Goal: Task Accomplishment & Management: Complete application form

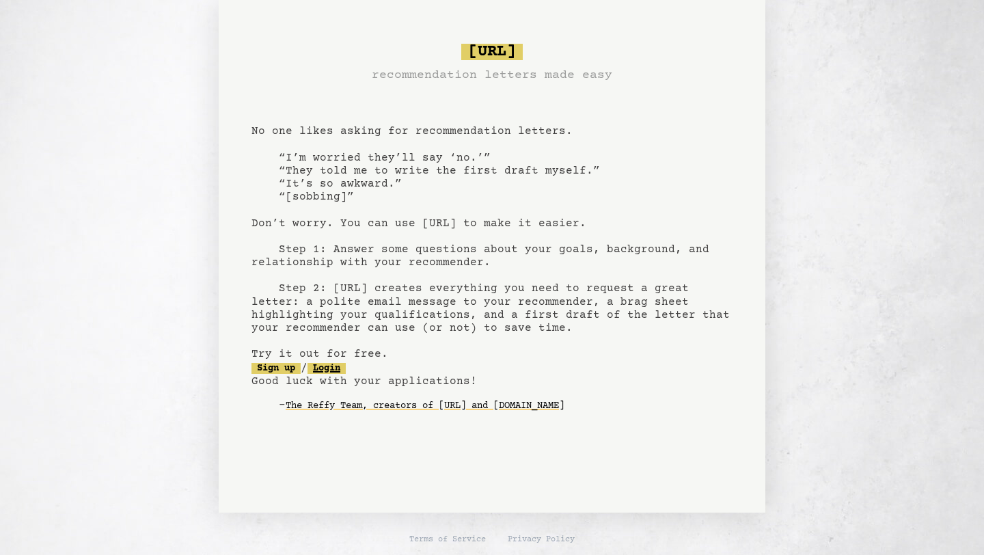
click at [328, 372] on link "Login" at bounding box center [327, 368] width 38 height 11
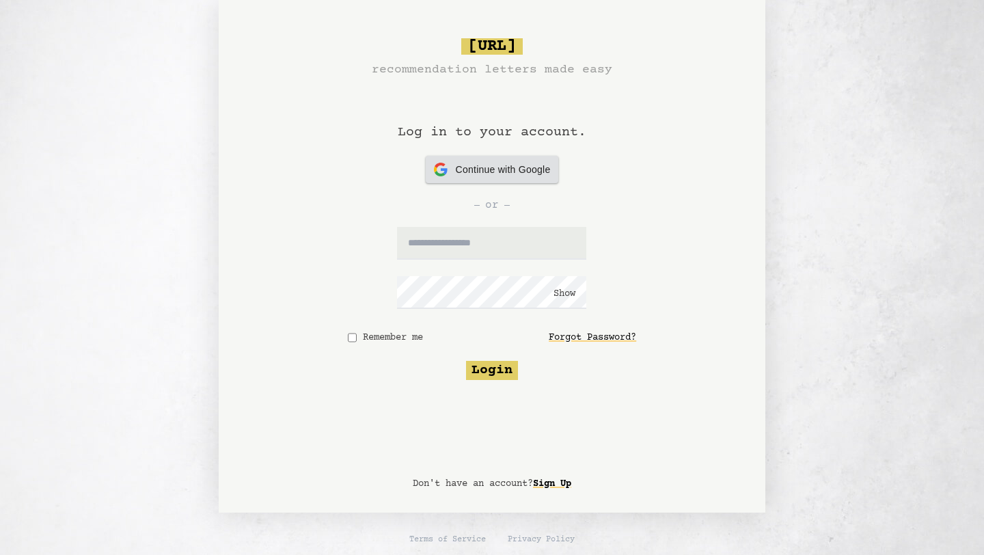
click at [489, 175] on span "Continue with Google" at bounding box center [503, 170] width 95 height 14
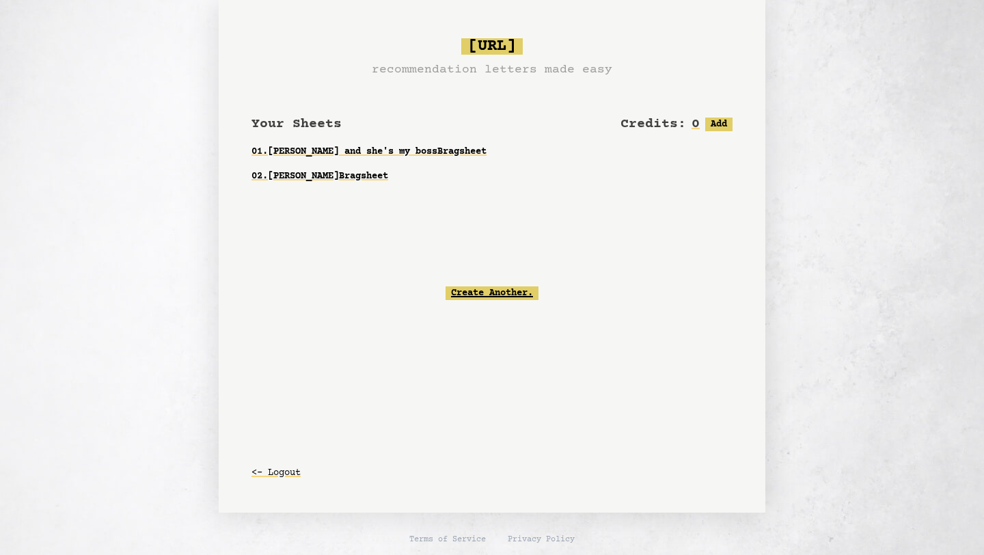
click at [474, 297] on link "Create Another." at bounding box center [492, 293] width 93 height 14
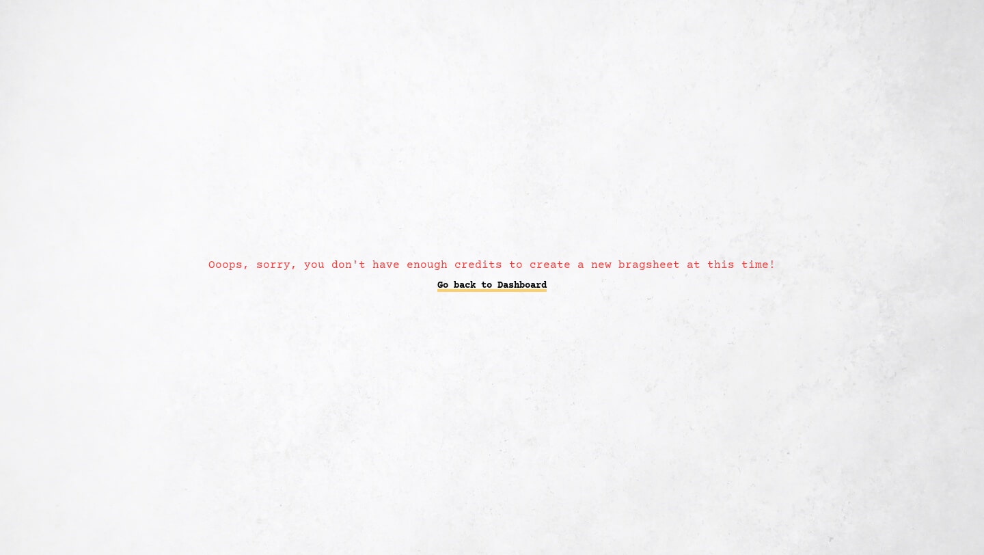
click at [505, 288] on link "Go back to Dashboard" at bounding box center [491, 285] width 109 height 25
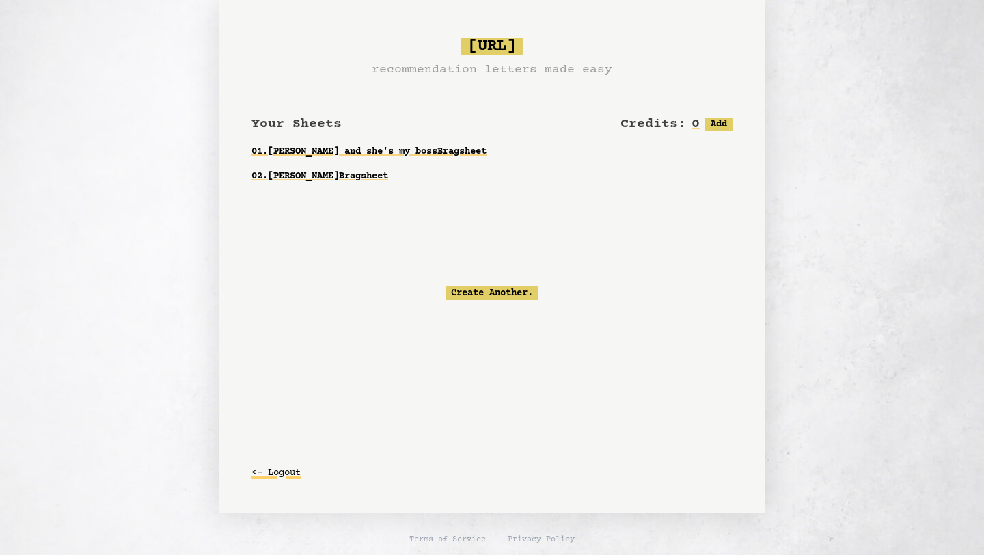
click at [284, 474] on button "<- Logout" at bounding box center [276, 473] width 49 height 25
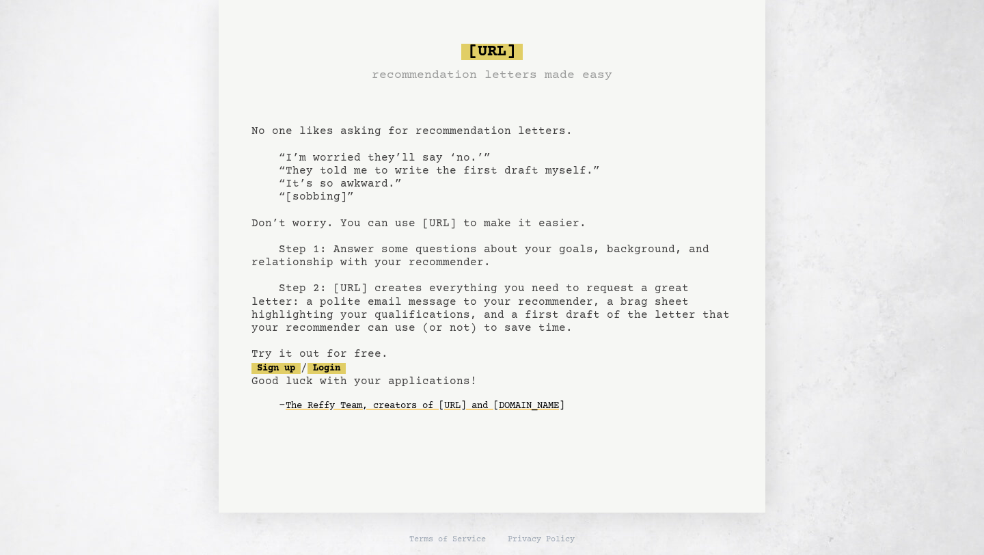
scroll to position [1, 0]
click at [285, 363] on link "Sign up" at bounding box center [276, 367] width 49 height 11
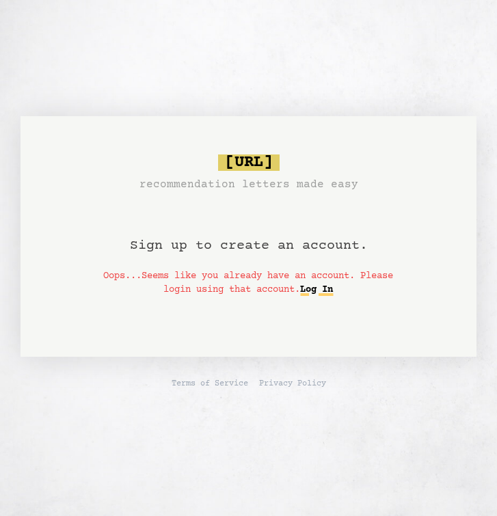
click at [321, 287] on link "Log In" at bounding box center [316, 290] width 33 height 22
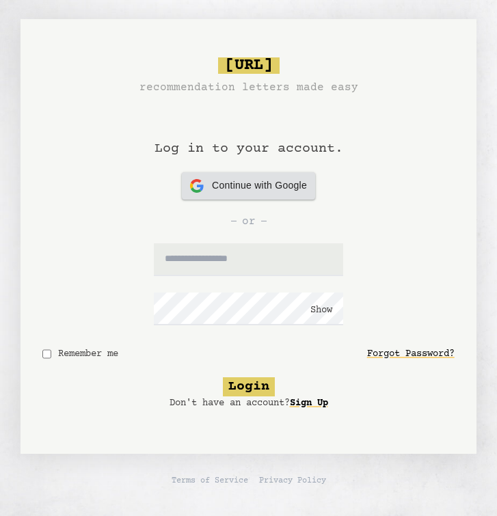
click at [258, 181] on span "Continue with Google" at bounding box center [259, 185] width 95 height 14
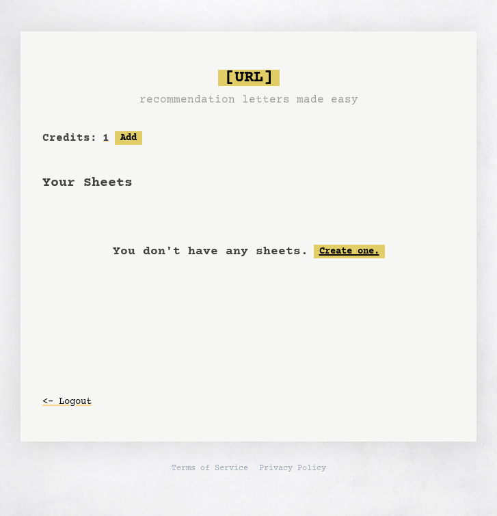
click at [347, 254] on link "Create one." at bounding box center [349, 252] width 71 height 14
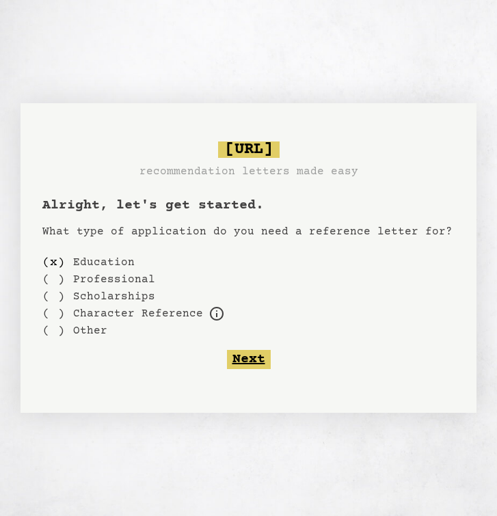
click at [256, 367] on button "Next" at bounding box center [249, 359] width 44 height 19
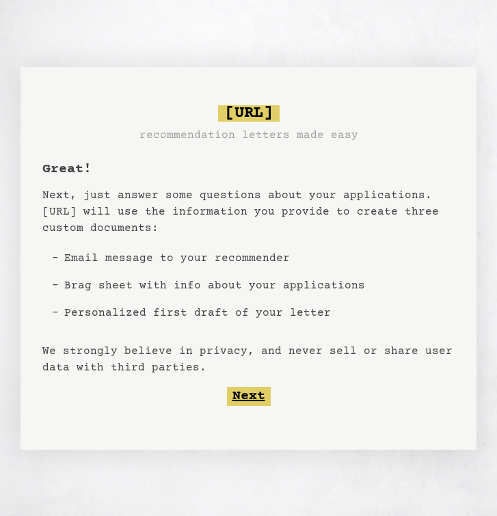
click at [247, 395] on button "Next" at bounding box center [249, 396] width 44 height 19
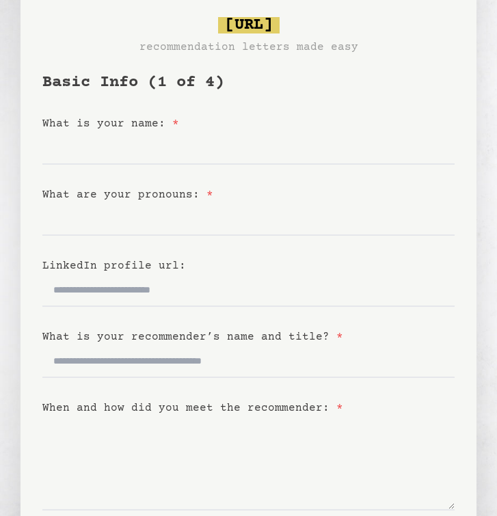
scroll to position [55, 0]
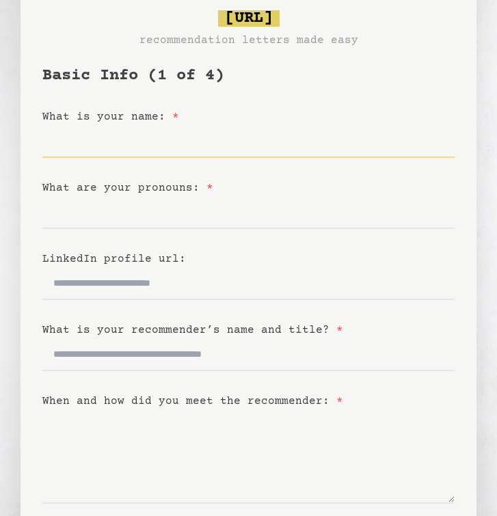
click at [131, 142] on input "What is your name: *" at bounding box center [247, 141] width 411 height 33
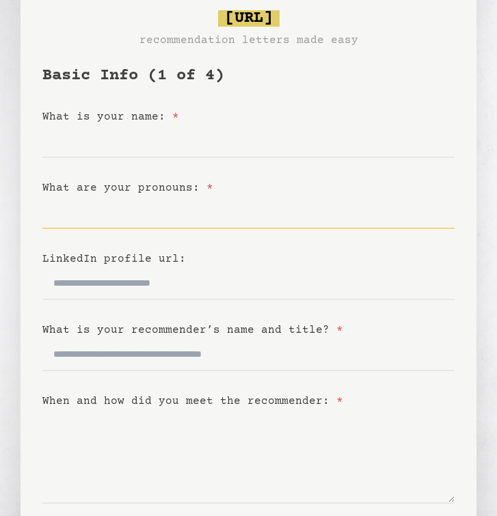
click at [99, 211] on input "What are your pronouns: *" at bounding box center [247, 212] width 411 height 33
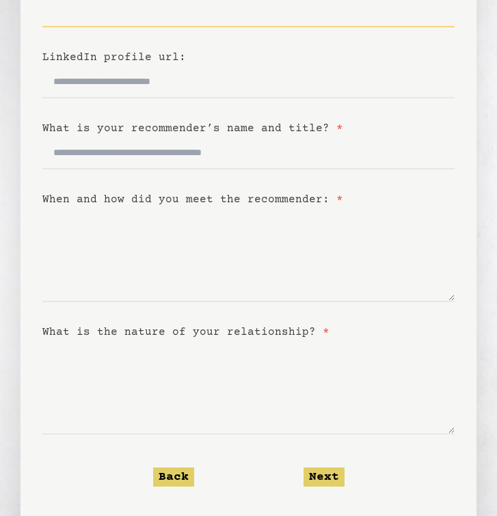
scroll to position [288, 0]
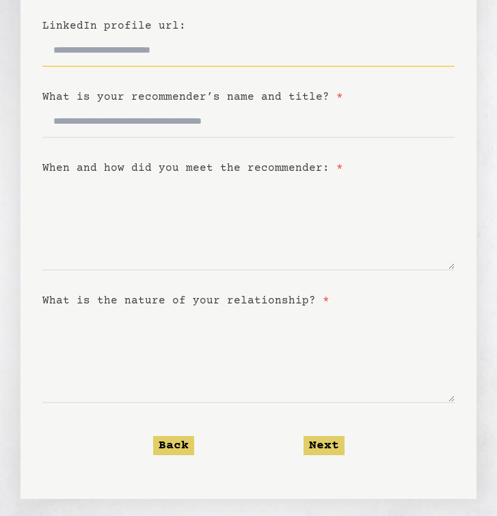
click at [165, 44] on input "LinkedIn profile url:" at bounding box center [247, 50] width 411 height 33
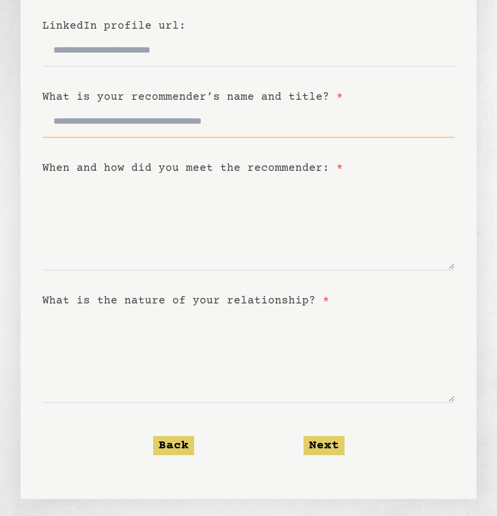
click at [85, 113] on input "What is your recommender’s name and title? *" at bounding box center [247, 121] width 411 height 33
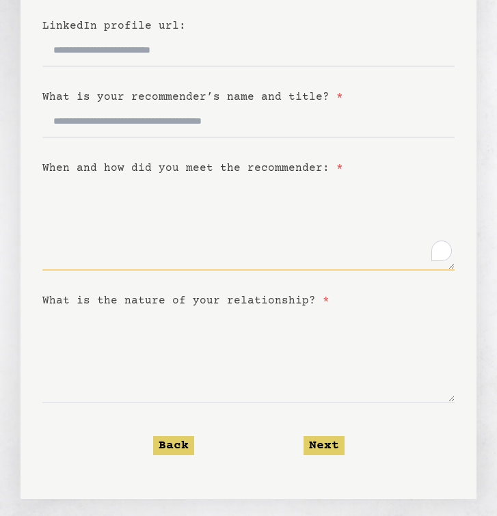
drag, startPoint x: 306, startPoint y: 219, endPoint x: 432, endPoint y: 269, distance: 135.7
click at [432, 269] on textarea "When and how did you meet the recommender: *" at bounding box center [247, 223] width 411 height 94
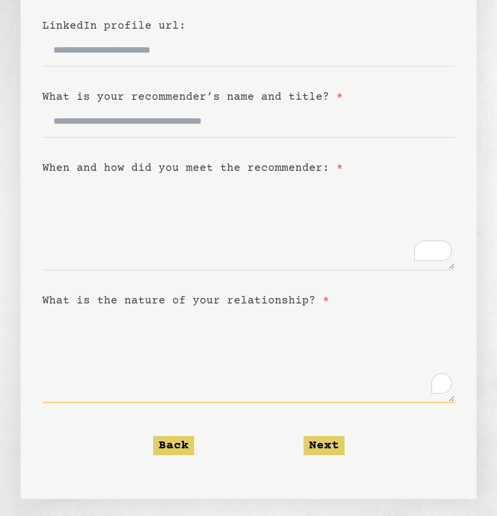
drag, startPoint x: 59, startPoint y: 327, endPoint x: 275, endPoint y: 373, distance: 220.3
click at [275, 373] on textarea "What is the nature of your relationship? *" at bounding box center [247, 356] width 411 height 94
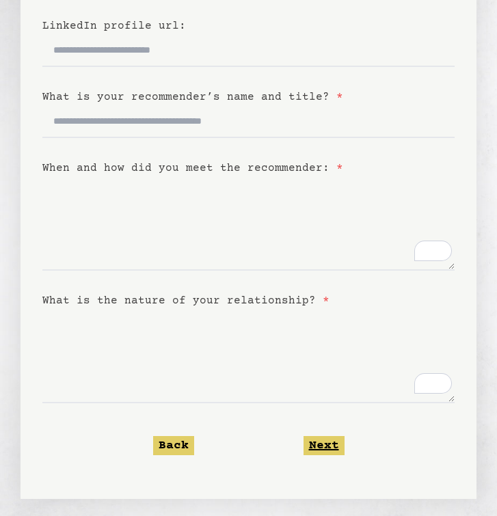
click at [325, 444] on button "Next" at bounding box center [323, 445] width 41 height 19
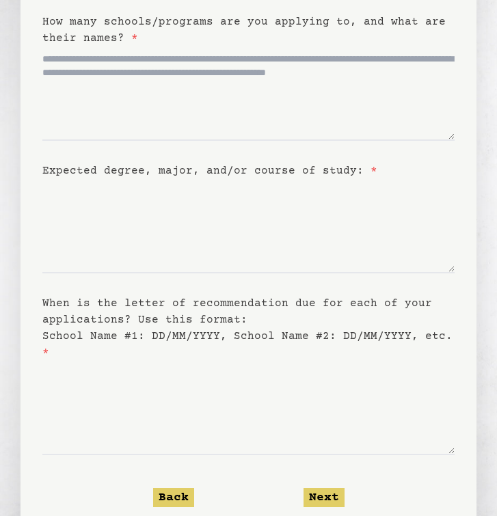
scroll to position [143, 0]
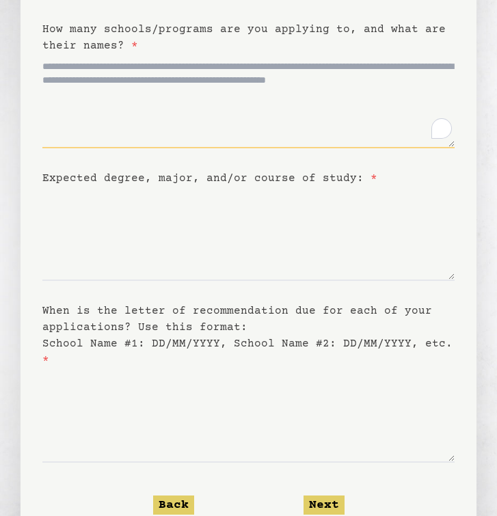
drag, startPoint x: 46, startPoint y: 72, endPoint x: 193, endPoint y: 102, distance: 150.0
click at [193, 102] on textarea "How many schools/programs are you applying to, and what are their names? *" at bounding box center [247, 101] width 411 height 94
